Goal: Find specific page/section: Find specific page/section

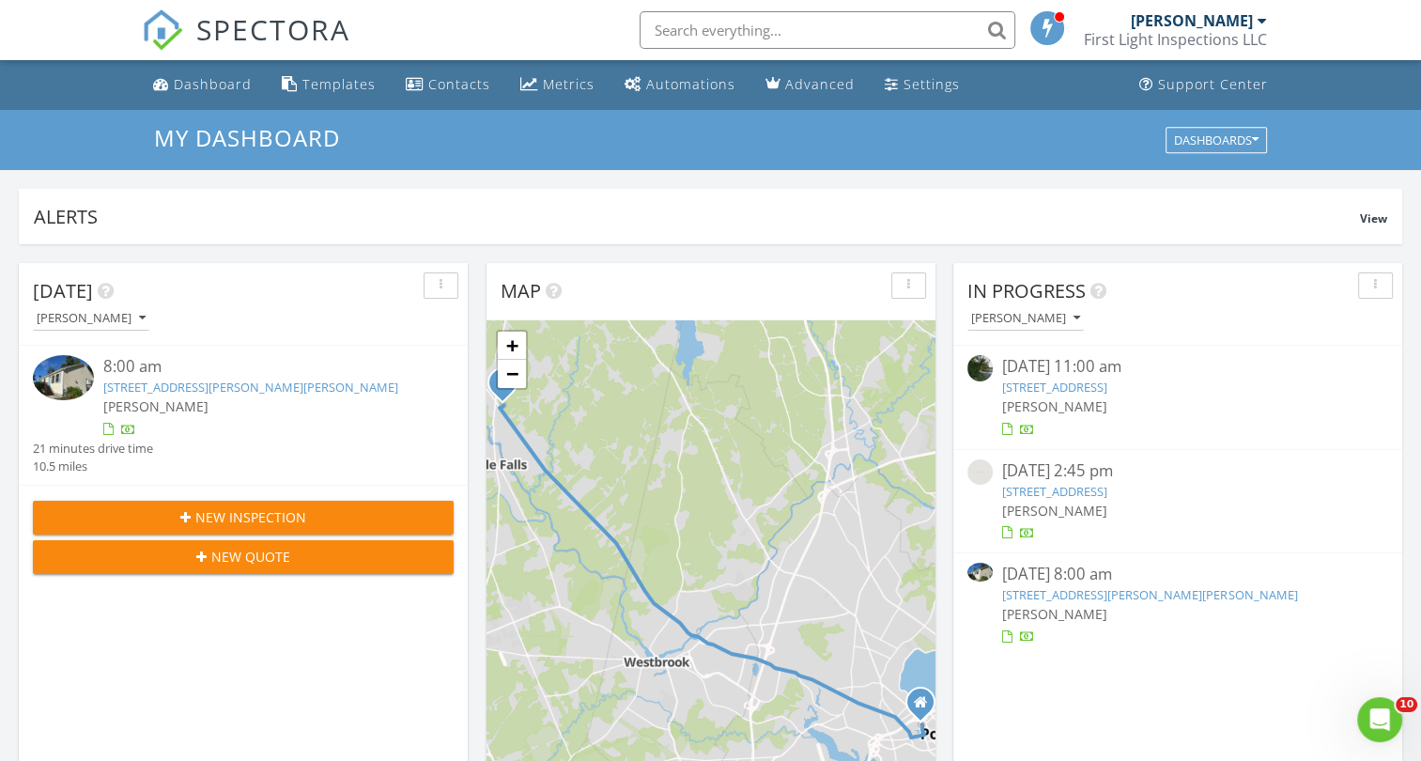
click at [1107, 388] on link "162 Beach St 2, Saco, ME 04072" at bounding box center [1054, 387] width 105 height 17
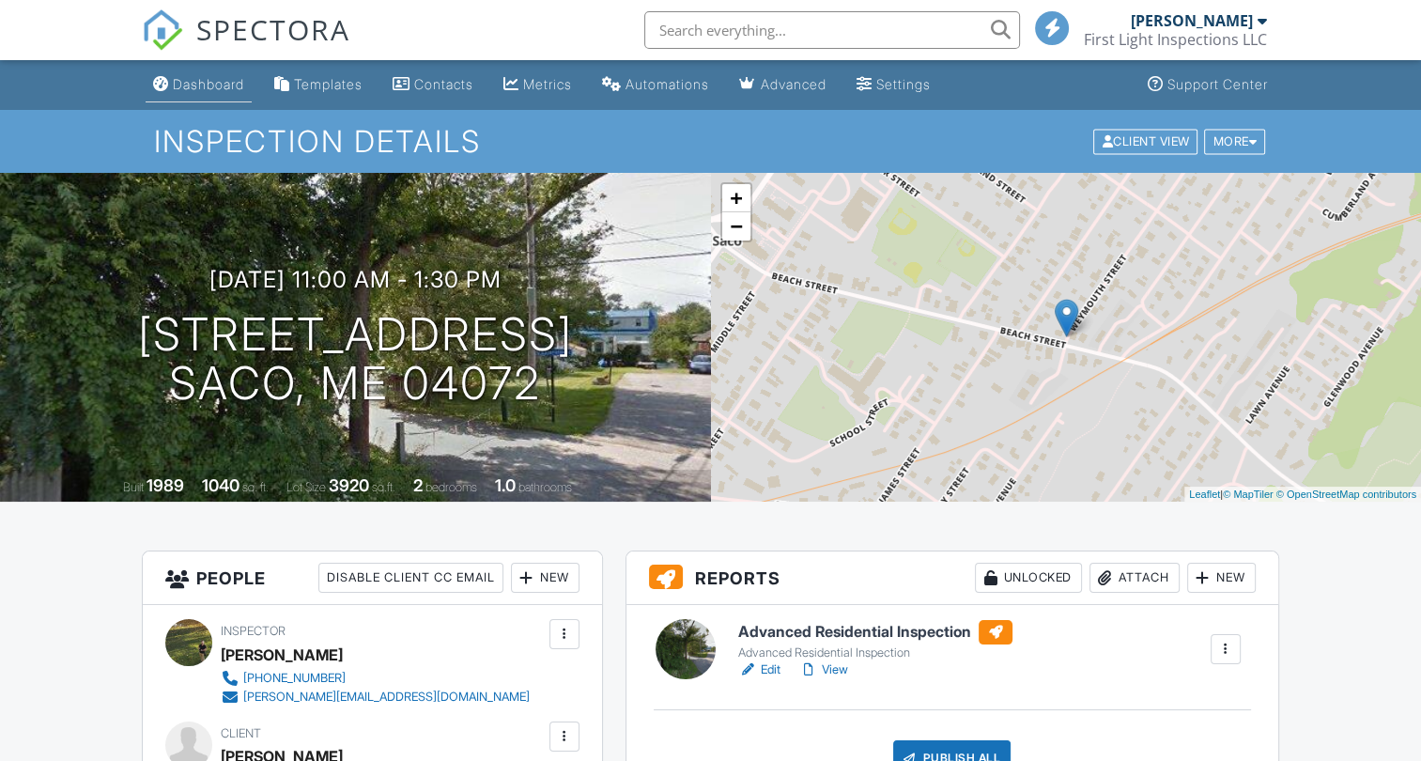
click at [216, 85] on div "Dashboard" at bounding box center [208, 84] width 71 height 16
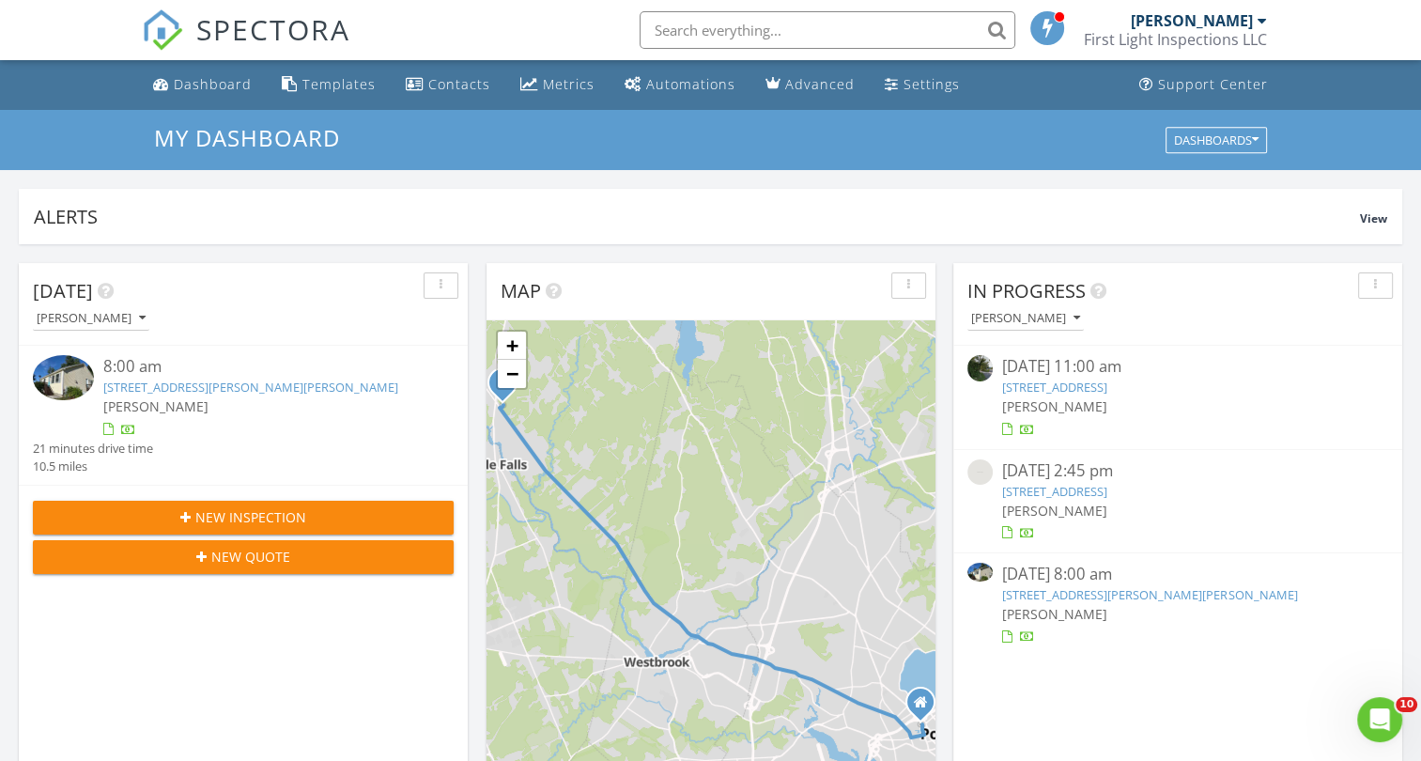
click at [1085, 385] on link "[STREET_ADDRESS]" at bounding box center [1054, 387] width 105 height 17
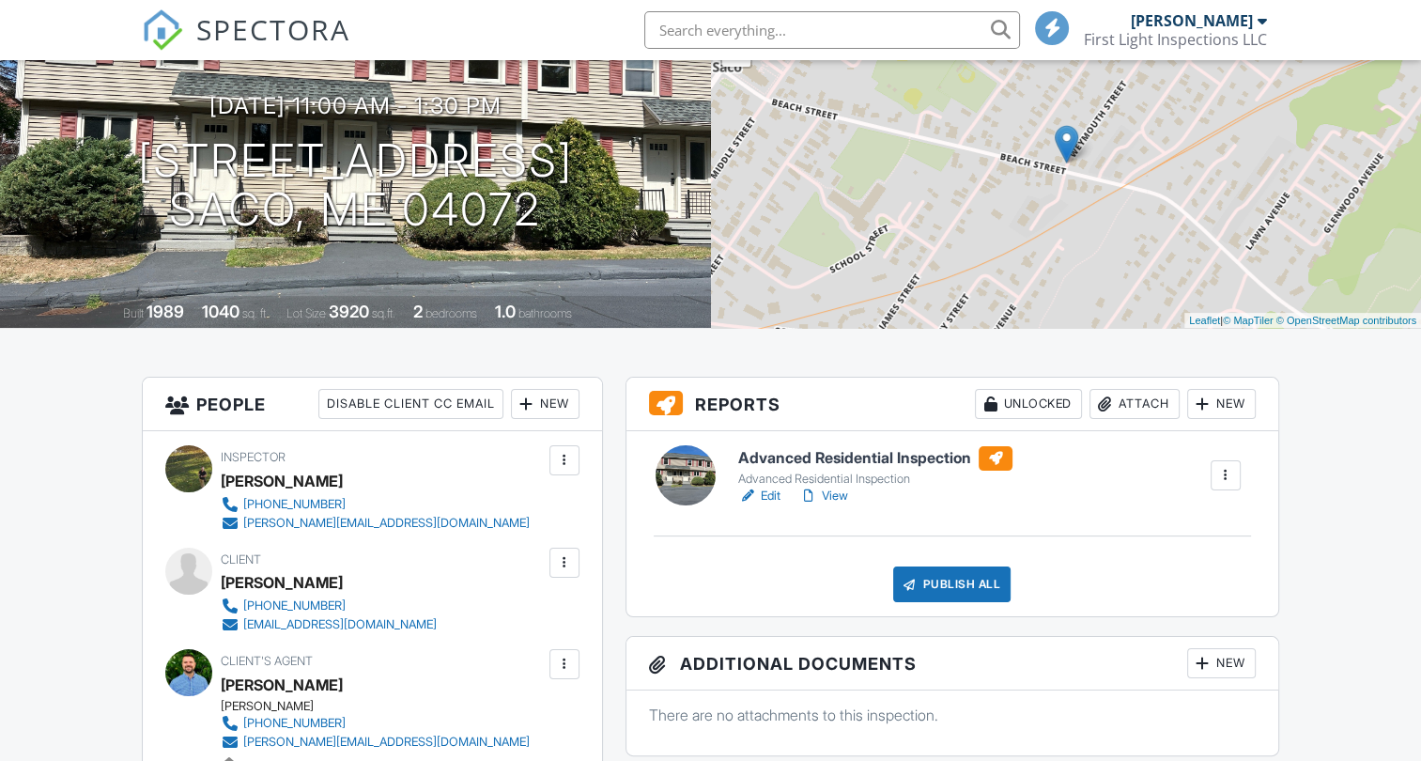
click at [853, 453] on h6 "Advanced Residential Inspection" at bounding box center [875, 458] width 274 height 24
